Goal: Task Accomplishment & Management: Use online tool/utility

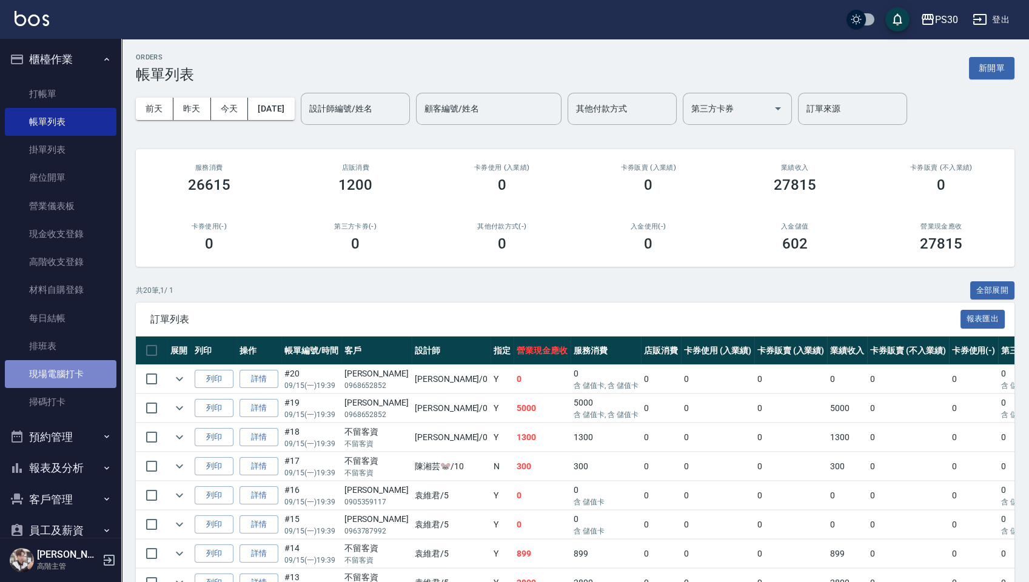
click at [92, 375] on link "現場電腦打卡" at bounding box center [61, 374] width 112 height 28
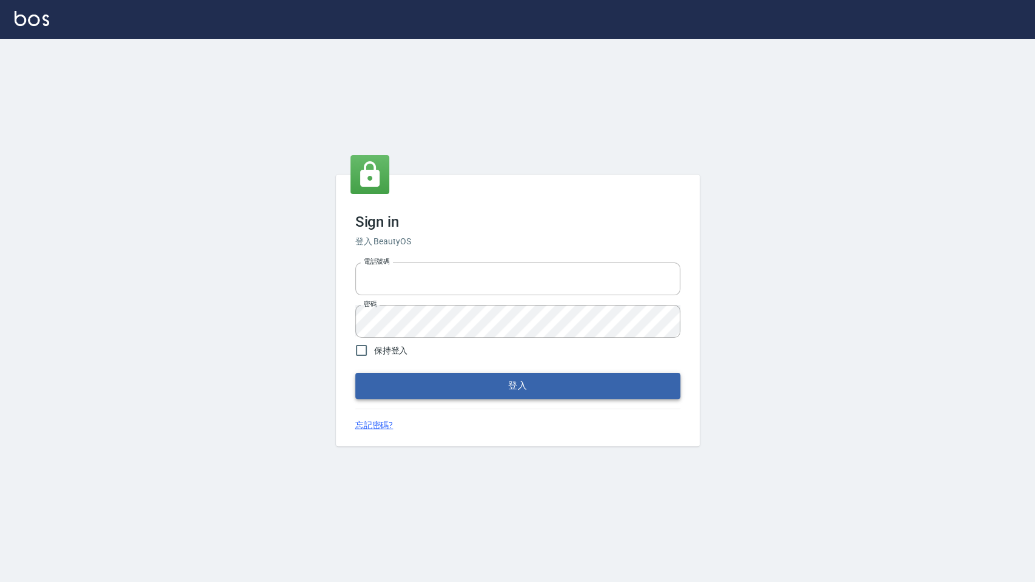
type input "0972392966"
click at [567, 388] on button "登入" at bounding box center [517, 385] width 325 height 25
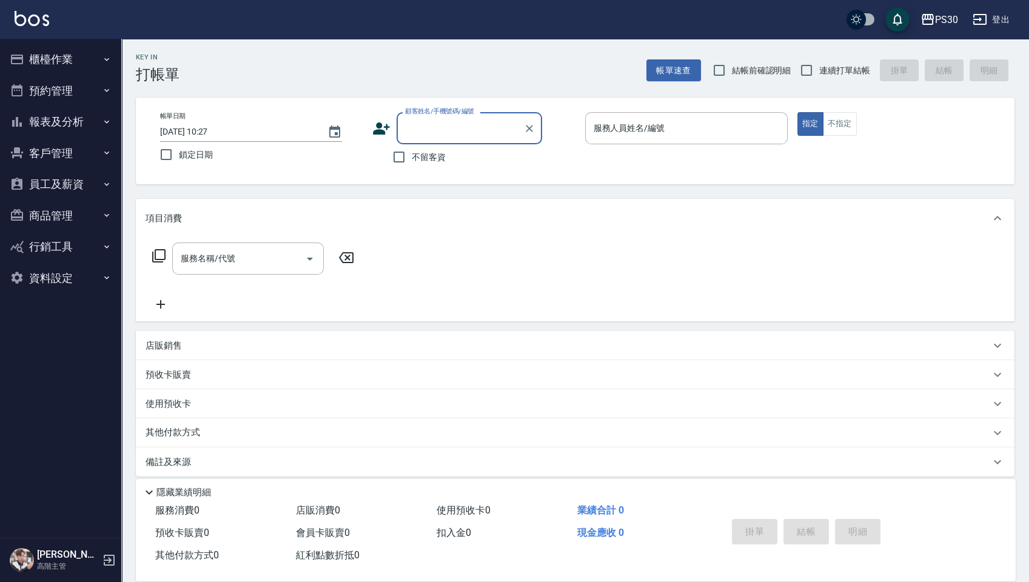
click at [81, 63] on button "櫃檯作業" at bounding box center [61, 60] width 112 height 32
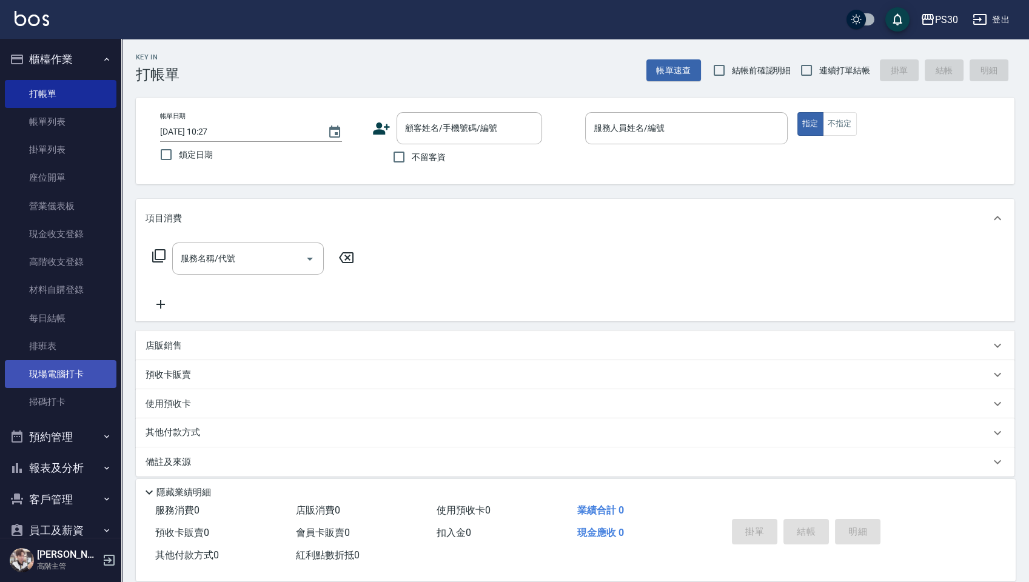
click at [85, 372] on link "現場電腦打卡" at bounding box center [61, 374] width 112 height 28
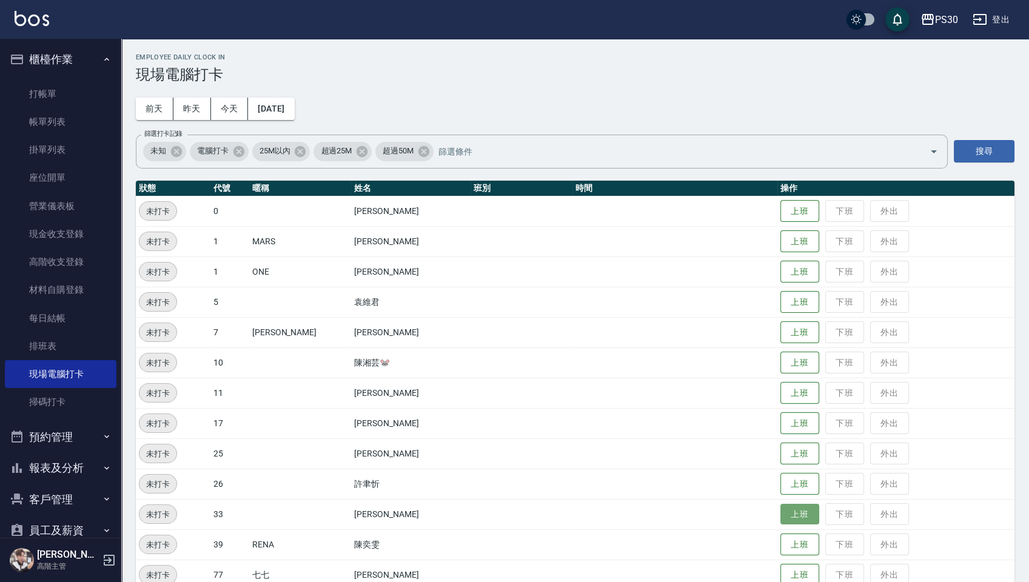
click at [797, 519] on button "上班" at bounding box center [799, 514] width 39 height 21
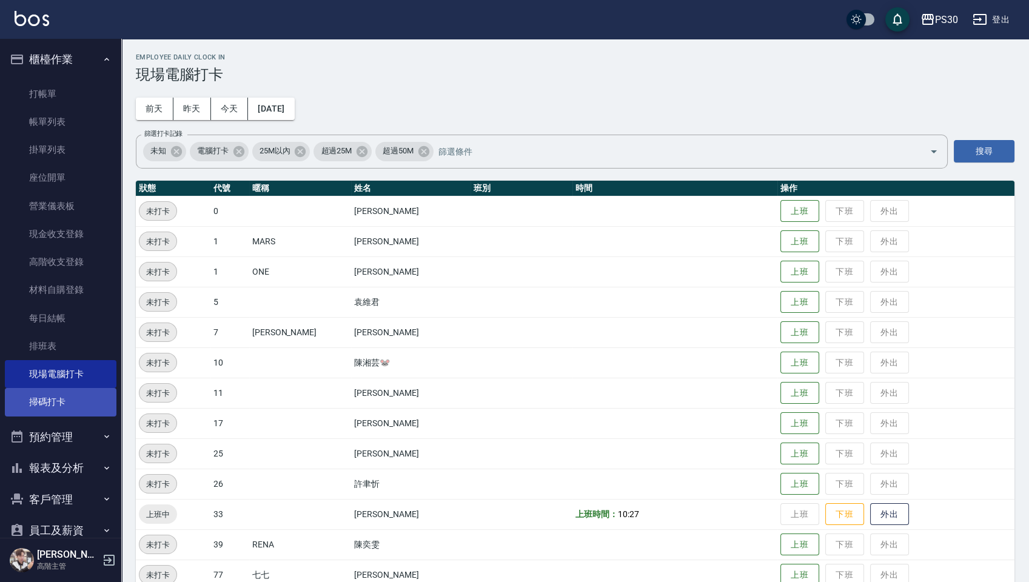
click at [57, 402] on link "掃碼打卡" at bounding box center [61, 402] width 112 height 28
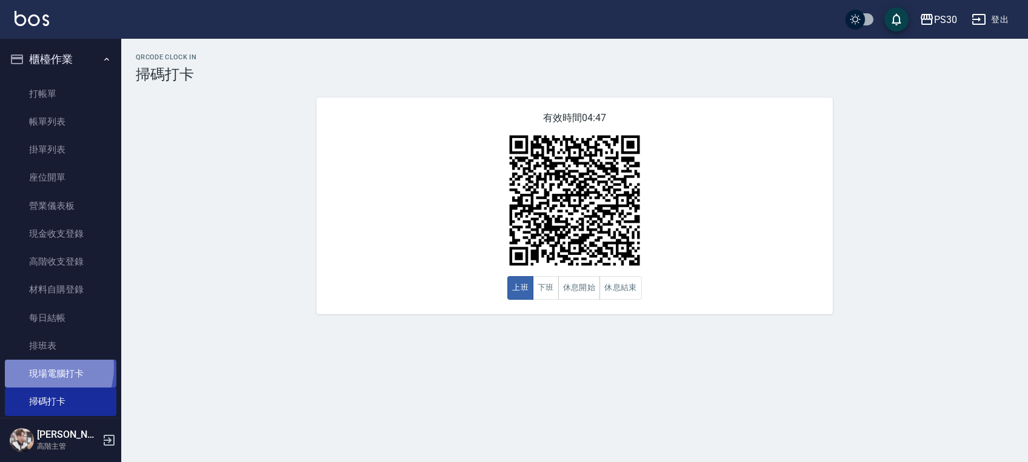
click at [39, 368] on link "現場電腦打卡" at bounding box center [61, 374] width 112 height 28
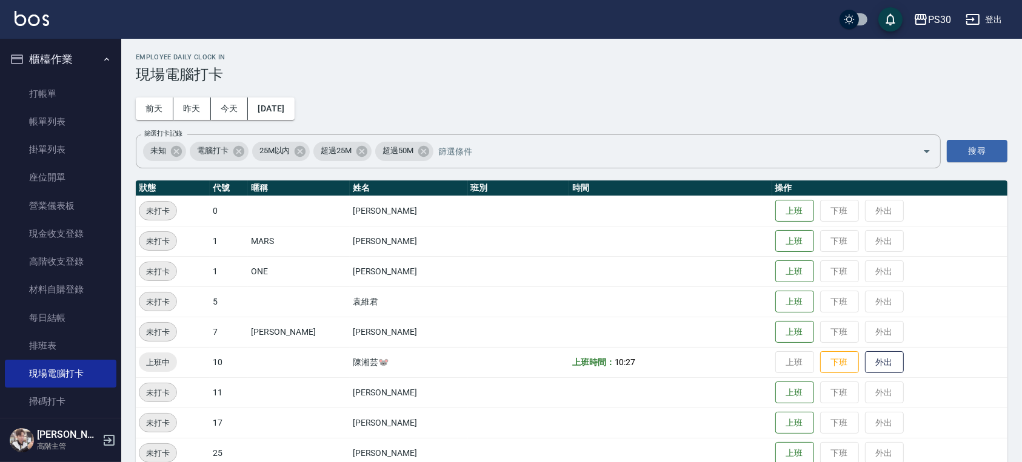
scroll to position [142, 0]
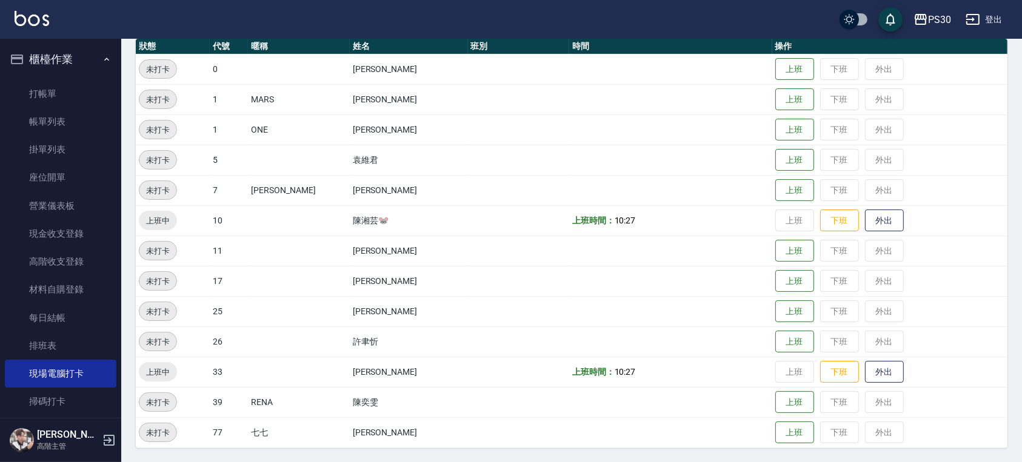
click at [35, 24] on img at bounding box center [32, 18] width 35 height 15
